Goal: Find specific page/section: Find specific page/section

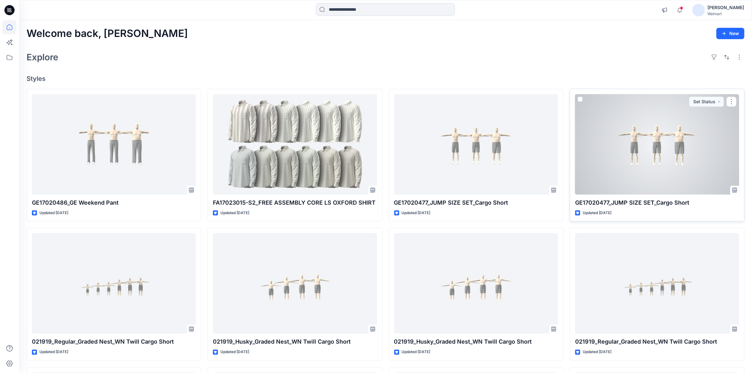
click at [657, 152] on div at bounding box center [657, 144] width 164 height 100
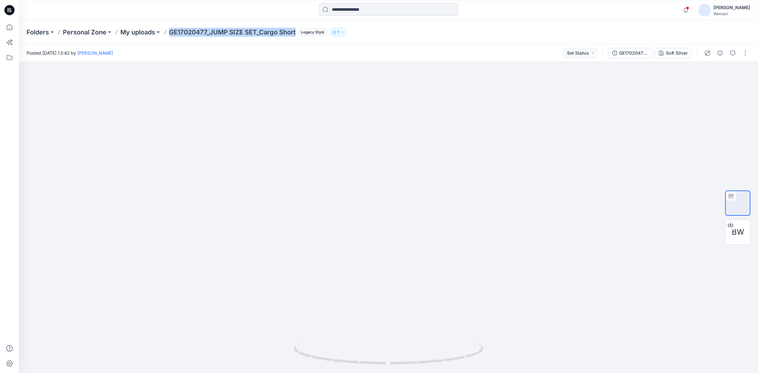
drag, startPoint x: 172, startPoint y: 32, endPoint x: 297, endPoint y: 34, distance: 125.0
click at [297, 34] on div "Folders Personal Zone My uploads GE17020477_JUMP SIZE SET_Cargo Short Legacy St…" at bounding box center [364, 32] width 674 height 9
copy p "GE17020477_JUMP SIZE SET_Cargo Short"
